Goal: Task Accomplishment & Management: Use online tool/utility

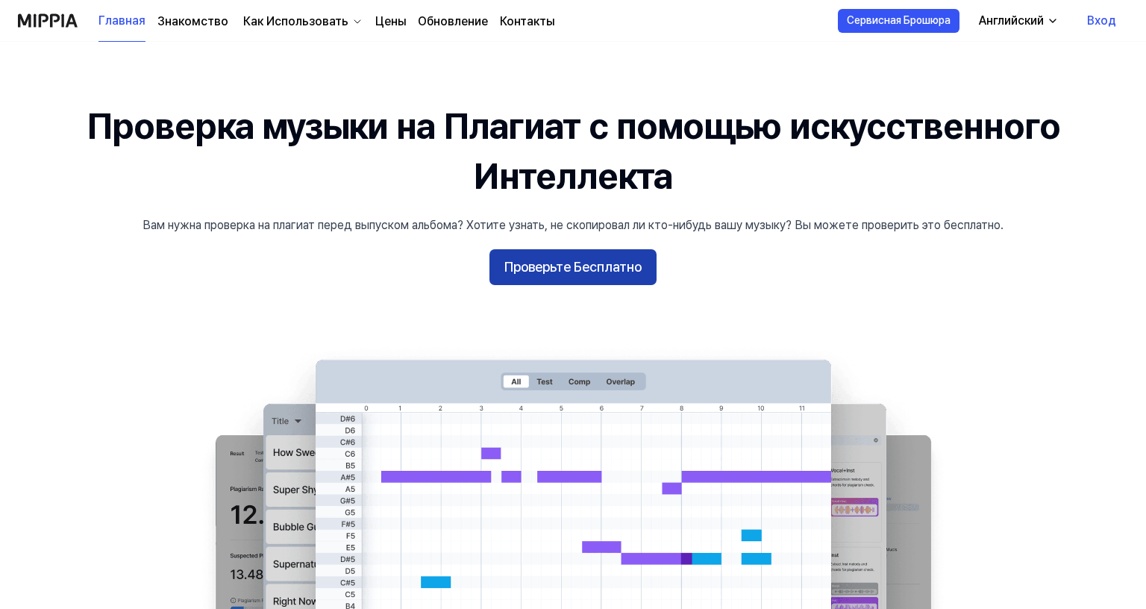
click at [534, 266] on button "Проверьте Бесплатно" at bounding box center [573, 267] width 167 height 36
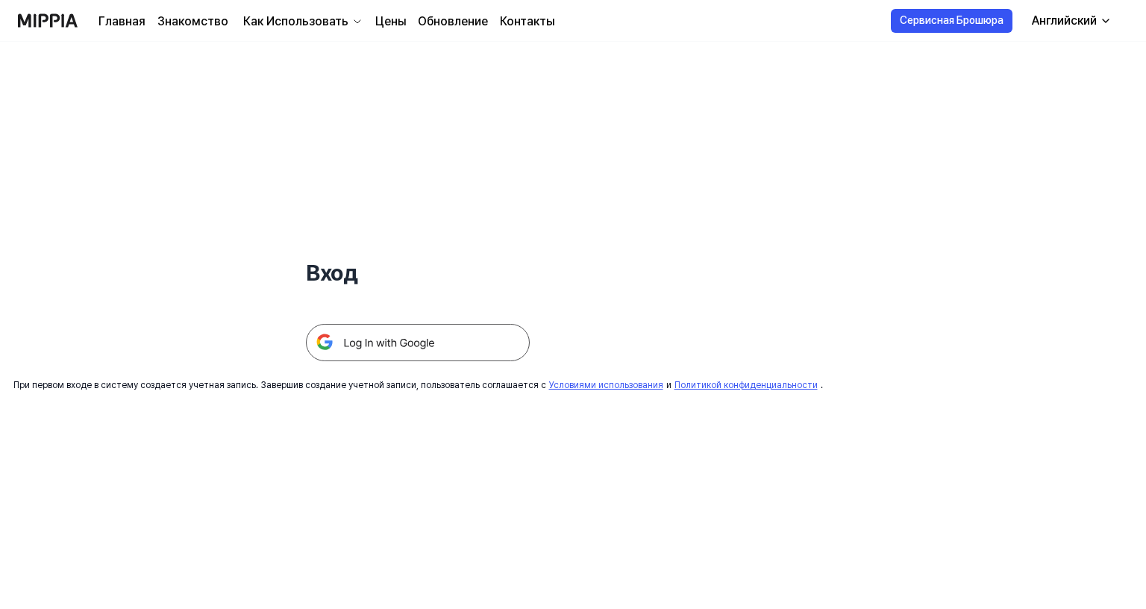
click at [433, 340] on img at bounding box center [418, 342] width 224 height 37
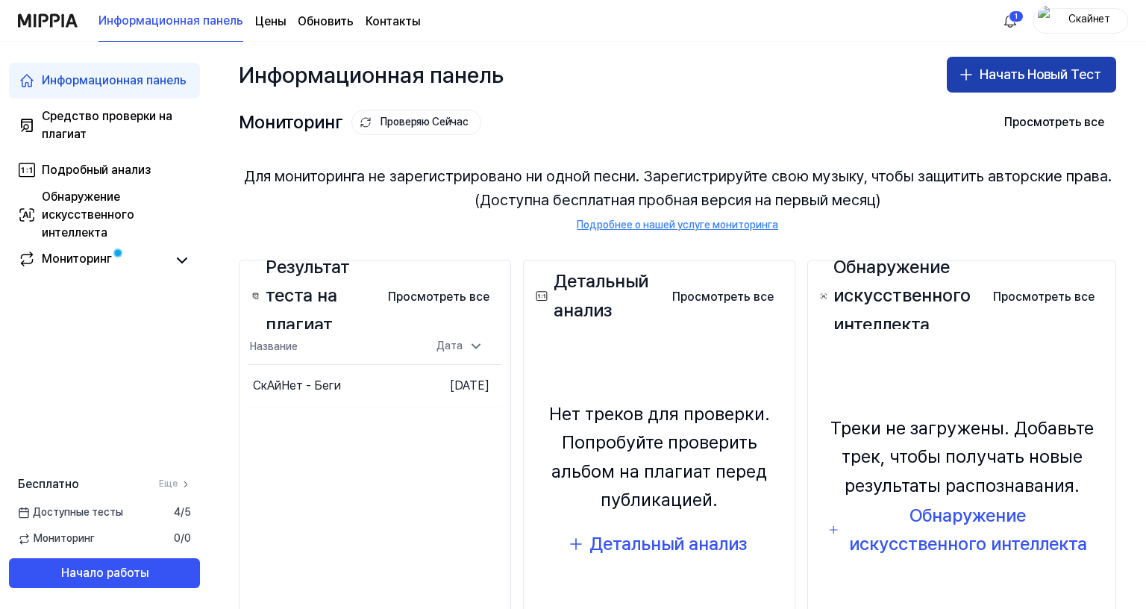
click at [989, 69] on button "Начать Новый Тест" at bounding box center [1031, 75] width 169 height 36
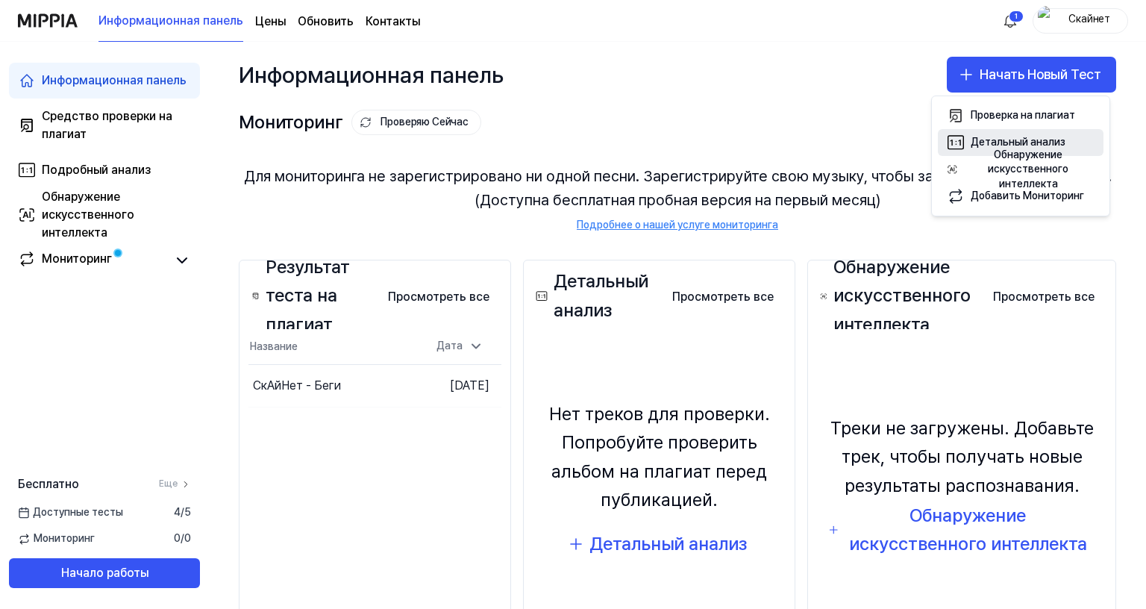
click at [1002, 140] on div "Детальный анализ" at bounding box center [1018, 142] width 95 height 15
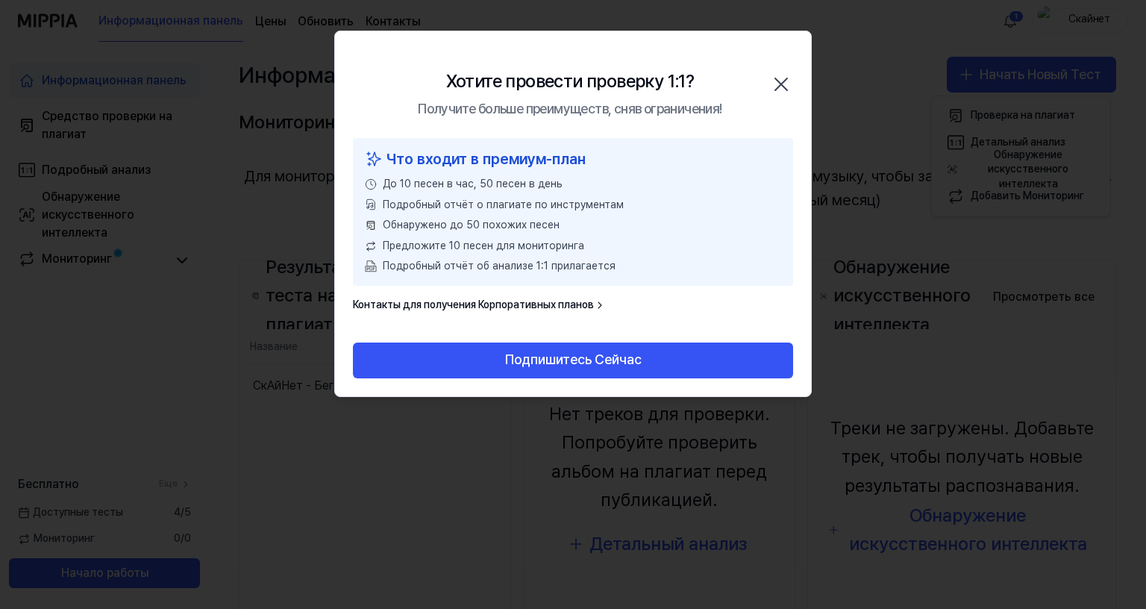
click at [779, 78] on icon "button" at bounding box center [781, 84] width 24 height 24
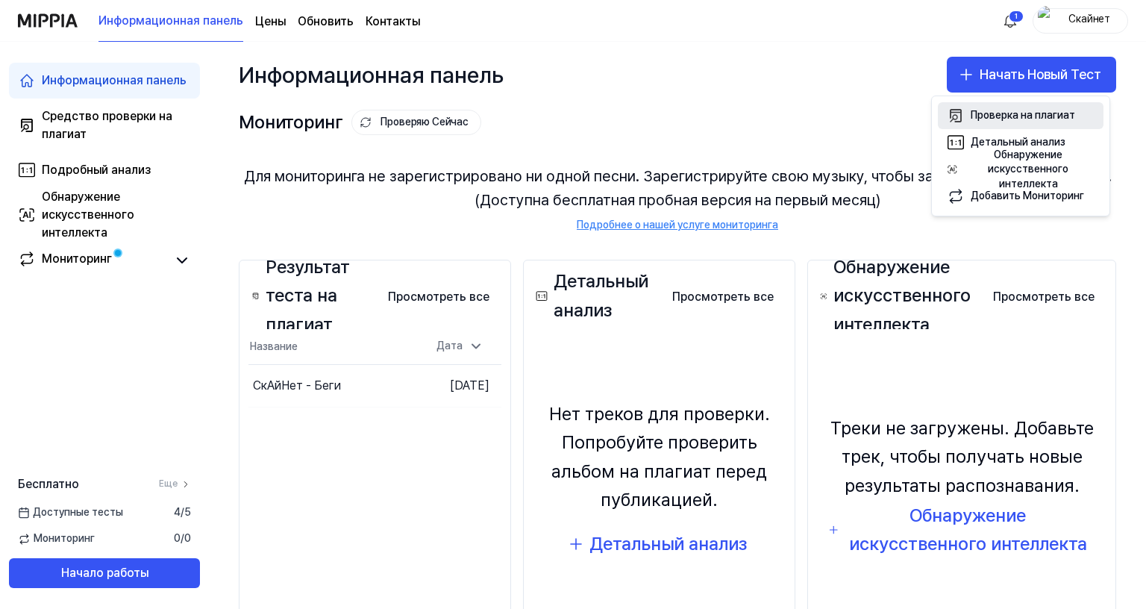
click at [975, 115] on div "Проверка на плагиат" at bounding box center [1023, 115] width 104 height 15
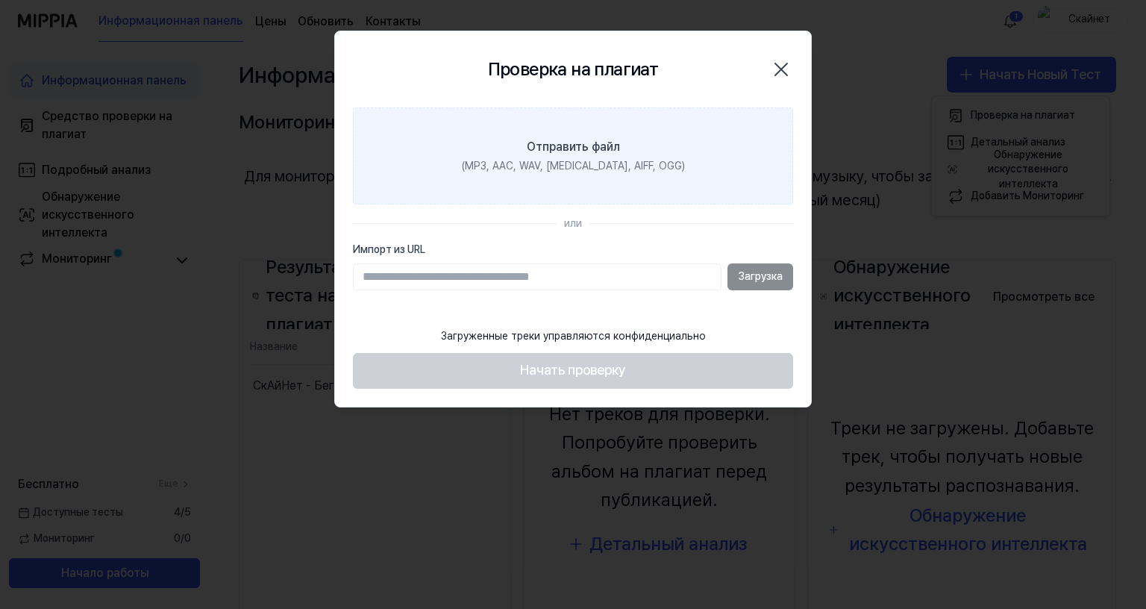
click at [558, 149] on div "Отправить файл" at bounding box center [573, 147] width 93 height 18
click at [0, 0] on input "Отправить файл (MP3, AAC, WAV, [MEDICAL_DATA], AIFF, OGG)" at bounding box center [0, 0] width 0 height 0
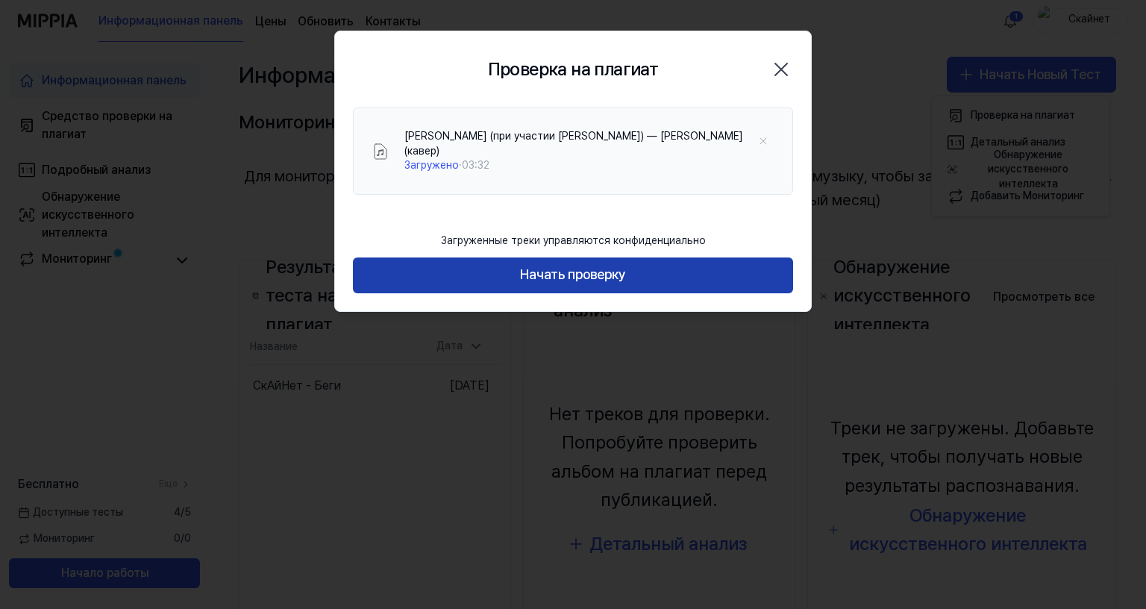
click at [538, 257] on button "Начать проверку" at bounding box center [573, 275] width 440 height 36
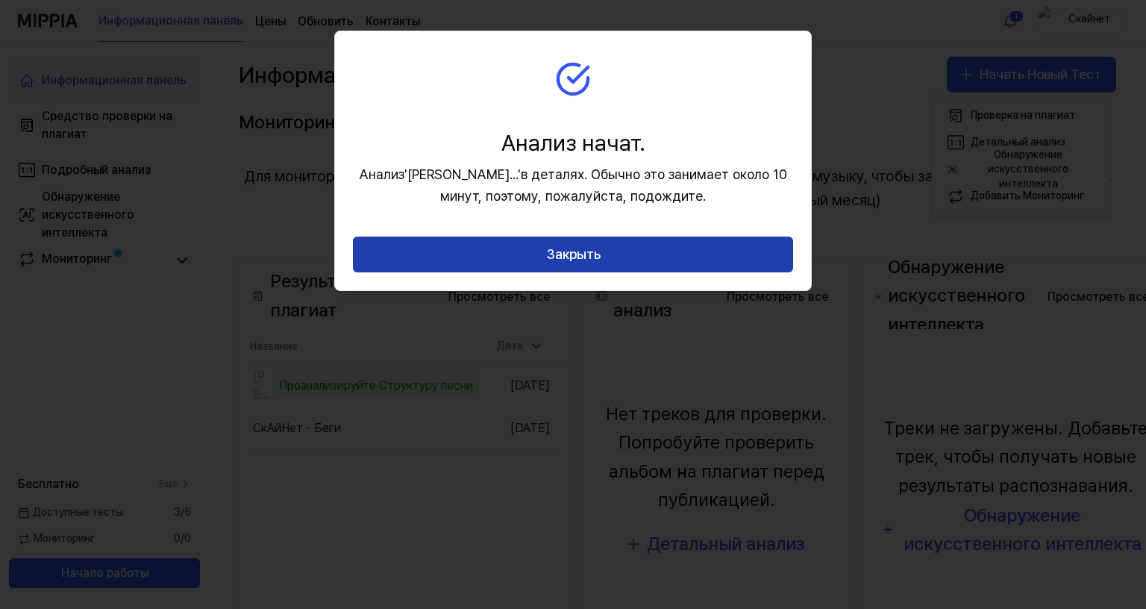
click at [556, 260] on button "Закрыть" at bounding box center [573, 255] width 440 height 36
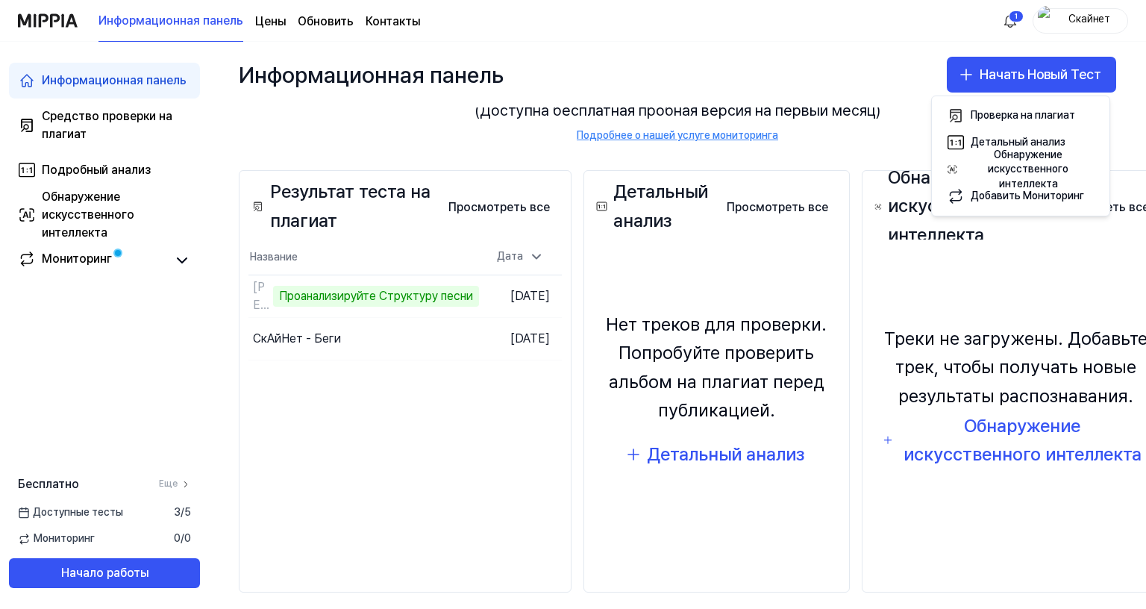
scroll to position [149, 0]
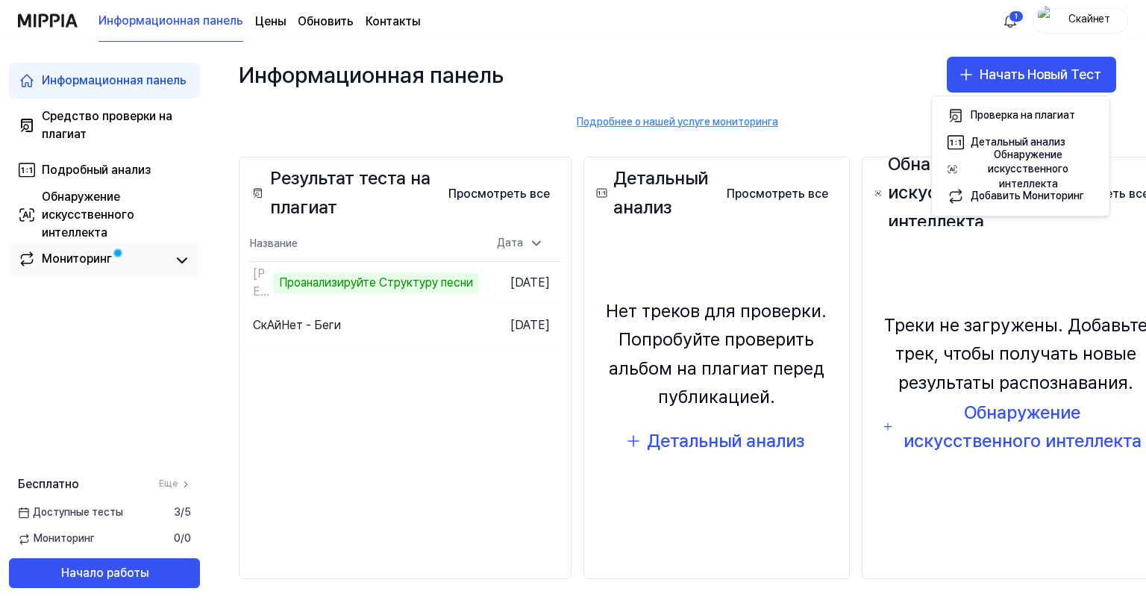
click at [81, 257] on div "Мониторинг" at bounding box center [77, 260] width 70 height 21
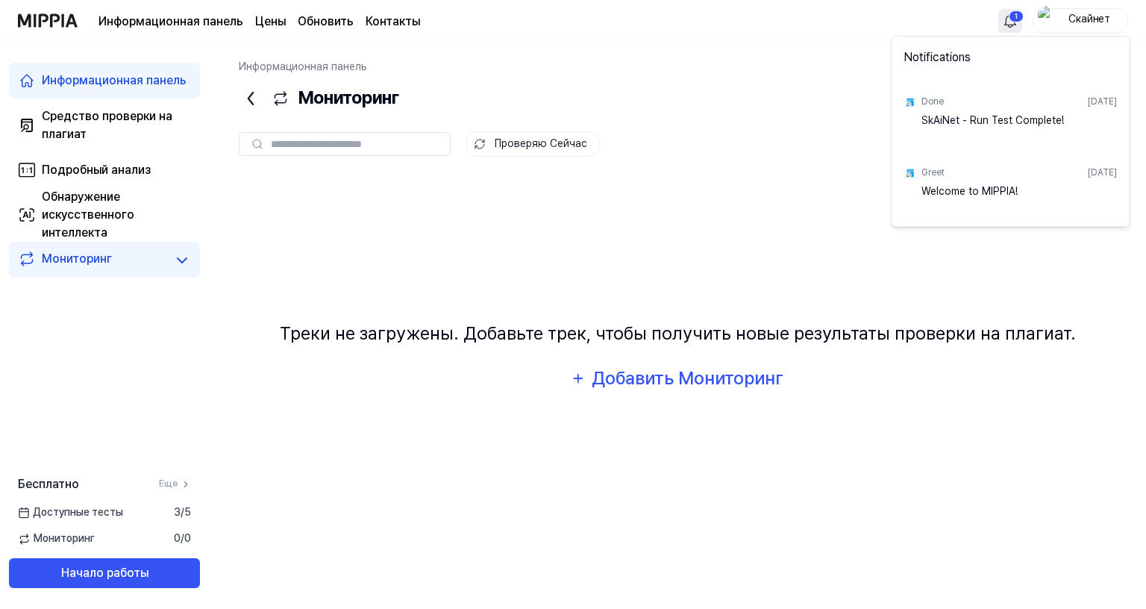
click at [1006, 20] on html "Информационная панель Цены Обновить Контакты 1 Скайнет Информационная панель Ср…" at bounding box center [573, 304] width 1146 height 609
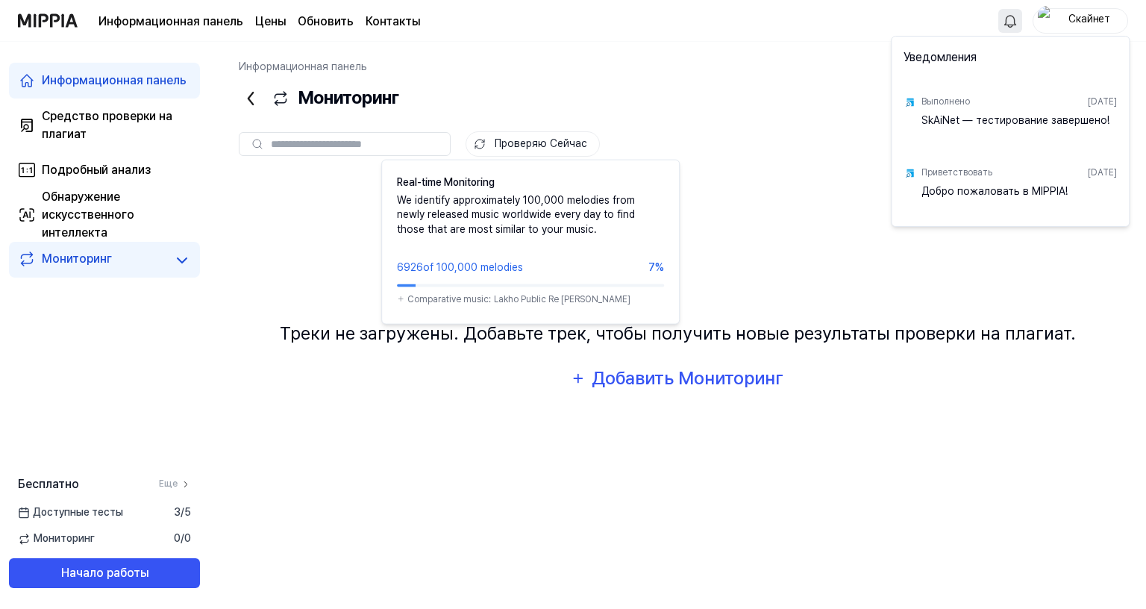
click at [550, 137] on html "Информационная панель Цены Обновить Контакты Скайнет Информационная панель Сред…" at bounding box center [573, 304] width 1146 height 609
